Goal: Task Accomplishment & Management: Manage account settings

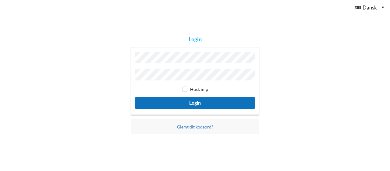
click at [200, 106] on button "Login" at bounding box center [195, 102] width 120 height 13
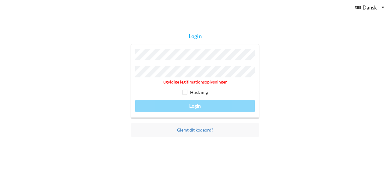
click at [184, 106] on div "ugyldige legitimationsoplysninger Husk mig Login" at bounding box center [195, 81] width 129 height 74
click at [196, 102] on div "ugyldige legitimationsoplysninger Husk mig Login" at bounding box center [195, 81] width 129 height 74
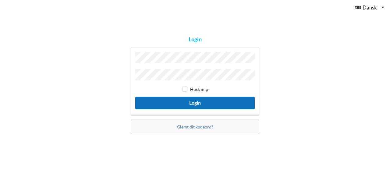
click at [194, 100] on button "Login" at bounding box center [195, 102] width 120 height 13
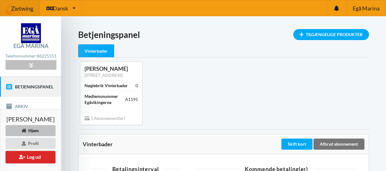
click at [34, 63] on icon at bounding box center [30, 64] width 7 height 5
